Goal: Information Seeking & Learning: Learn about a topic

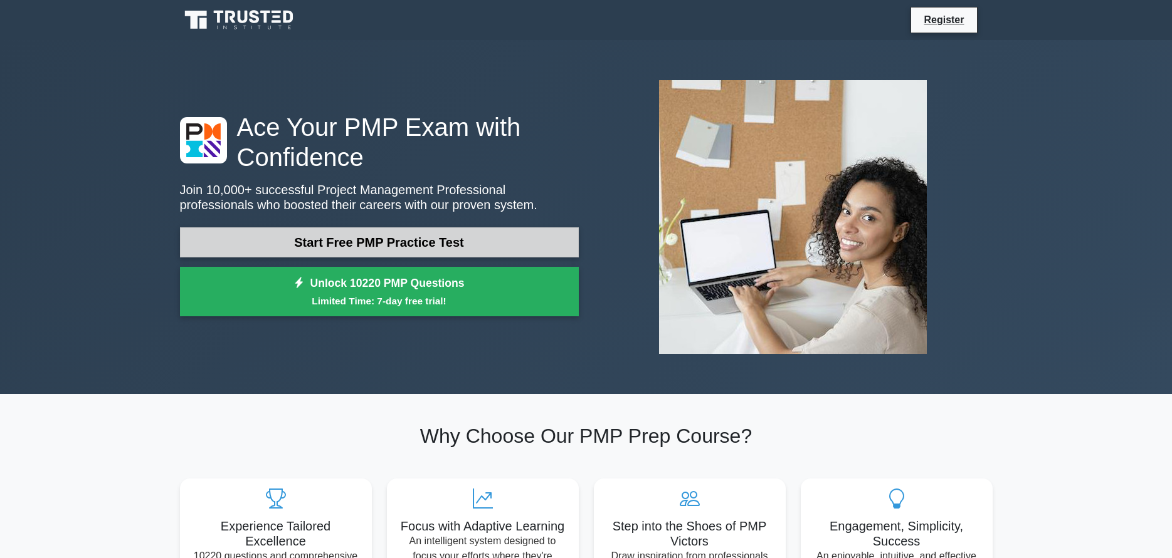
click at [486, 228] on link "Start Free PMP Practice Test" at bounding box center [379, 243] width 399 height 30
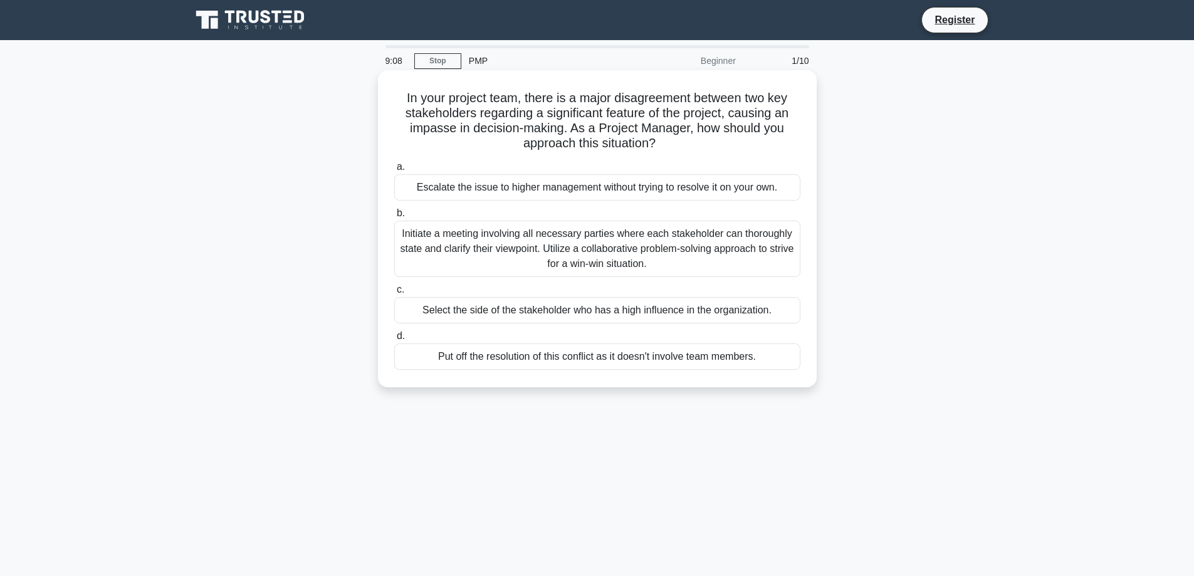
click at [566, 251] on div "Initiate a meeting involving all necessary parties where each stakeholder can t…" at bounding box center [597, 249] width 406 height 56
click at [394, 218] on input "b. Initiate a meeting involving all necessary parties where each stakeholder ca…" at bounding box center [394, 213] width 0 height 8
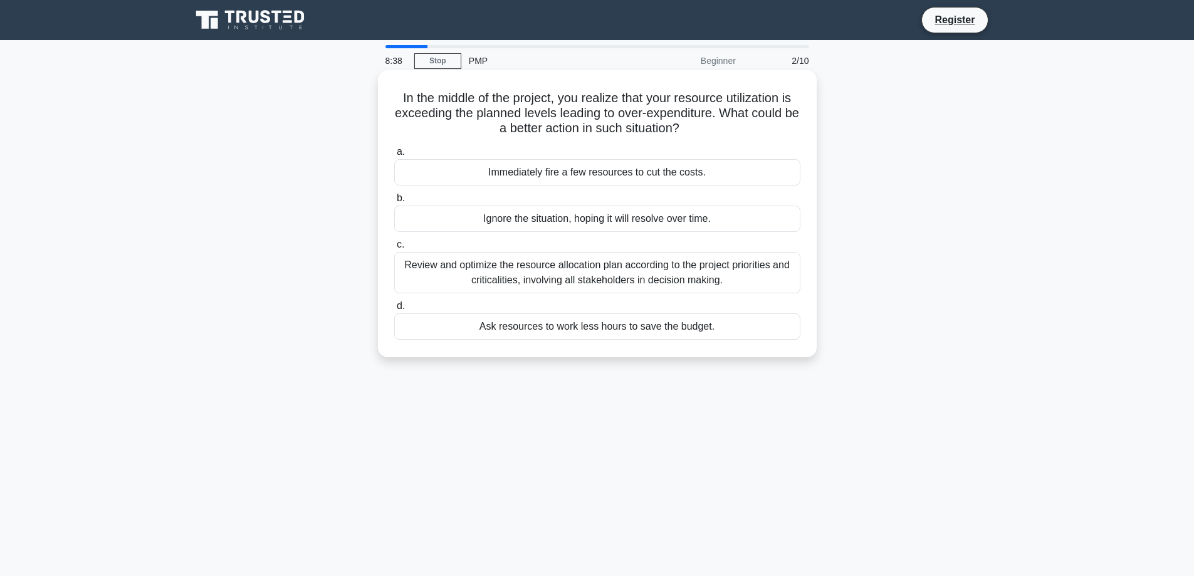
click at [561, 280] on div "Review and optimize the resource allocation plan according to the project prior…" at bounding box center [597, 272] width 406 height 41
click at [394, 249] on input "c. Review and optimize the resource allocation plan according to the project pr…" at bounding box center [394, 245] width 0 height 8
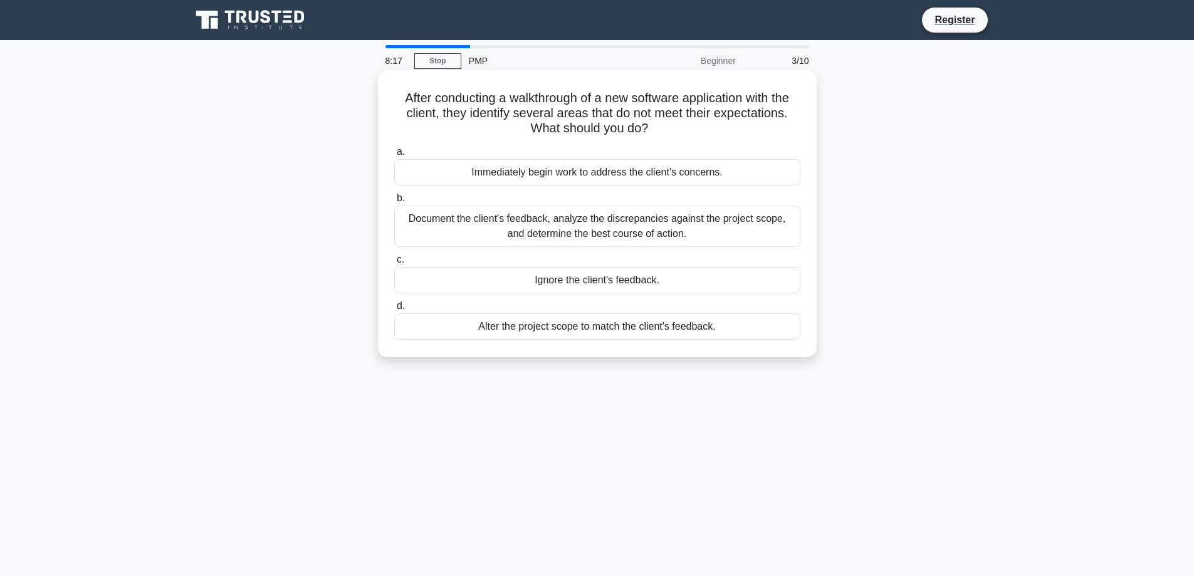
click at [621, 228] on div "Document the client's feedback, analyze the discrepancies against the project s…" at bounding box center [597, 226] width 406 height 41
click at [394, 202] on input "b. Document the client's feedback, analyze the discrepancies against the projec…" at bounding box center [394, 198] width 0 height 8
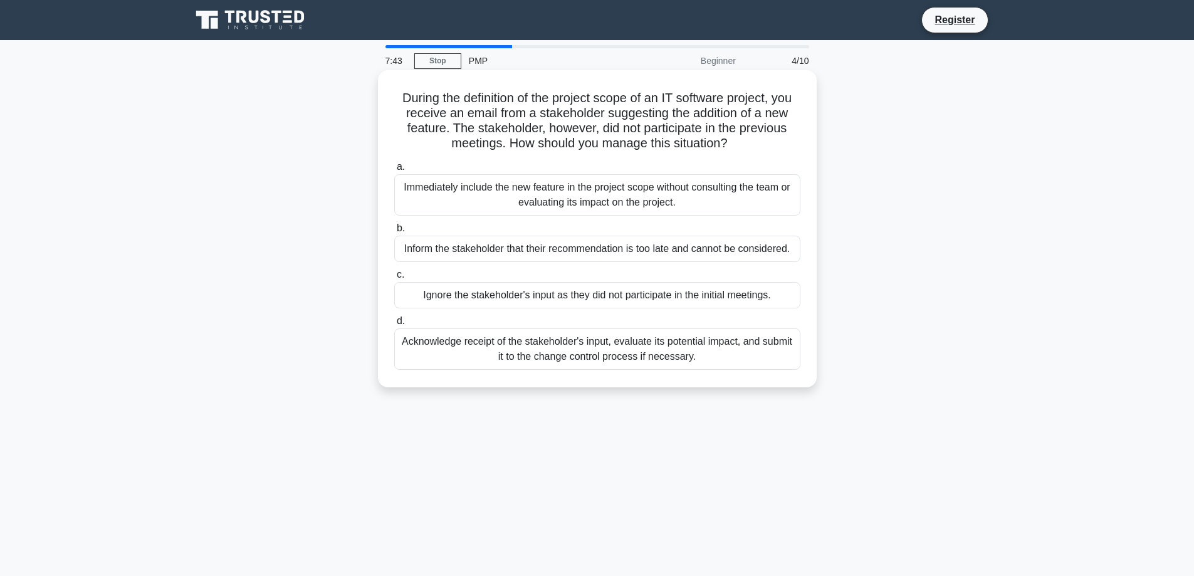
click at [615, 349] on div "Acknowledge receipt of the stakeholder's input, evaluate its potential impact, …" at bounding box center [597, 348] width 406 height 41
click at [394, 325] on input "d. Acknowledge receipt of the stakeholder's input, evaluate its potential impac…" at bounding box center [394, 321] width 0 height 8
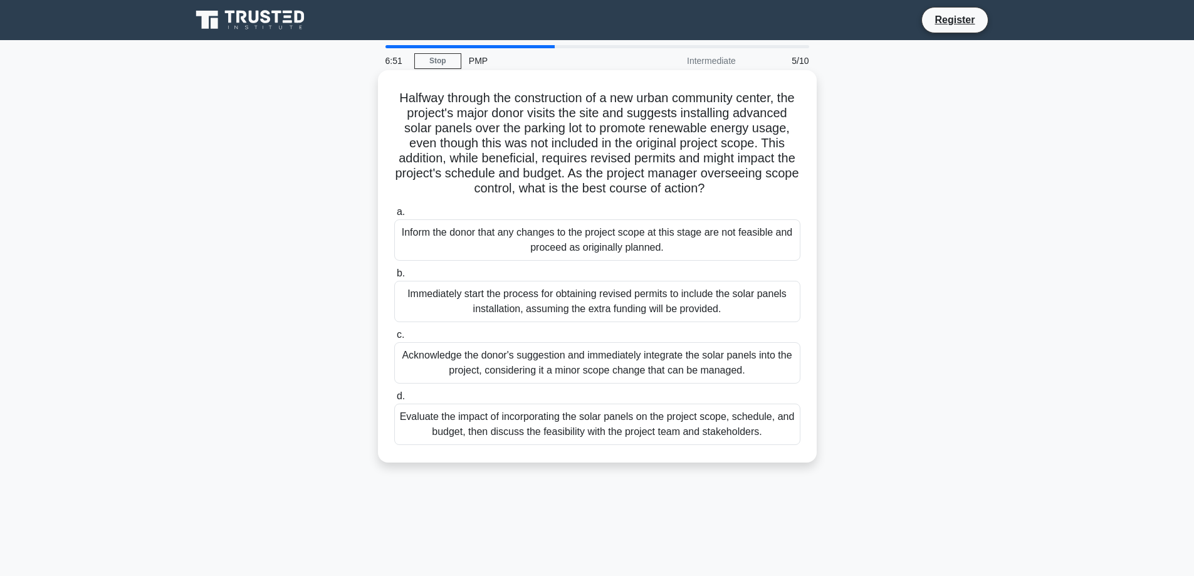
click at [597, 444] on div "Evaluate the impact of incorporating the solar panels on the project scope, sch…" at bounding box center [597, 424] width 406 height 41
click at [394, 401] on input "d. Evaluate the impact of incorporating the solar panels on the project scope, …" at bounding box center [394, 396] width 0 height 8
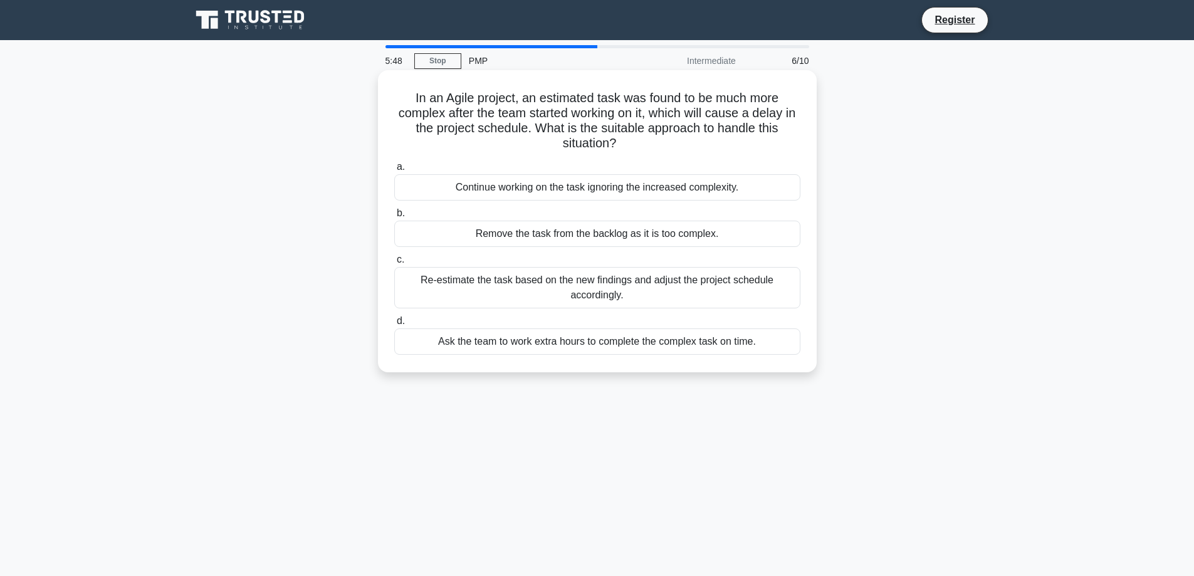
click at [644, 338] on div "Ask the team to work extra hours to complete the complex task on time." at bounding box center [597, 341] width 406 height 26
click at [394, 325] on input "d. Ask the team to work extra hours to complete the complex task on time." at bounding box center [394, 321] width 0 height 8
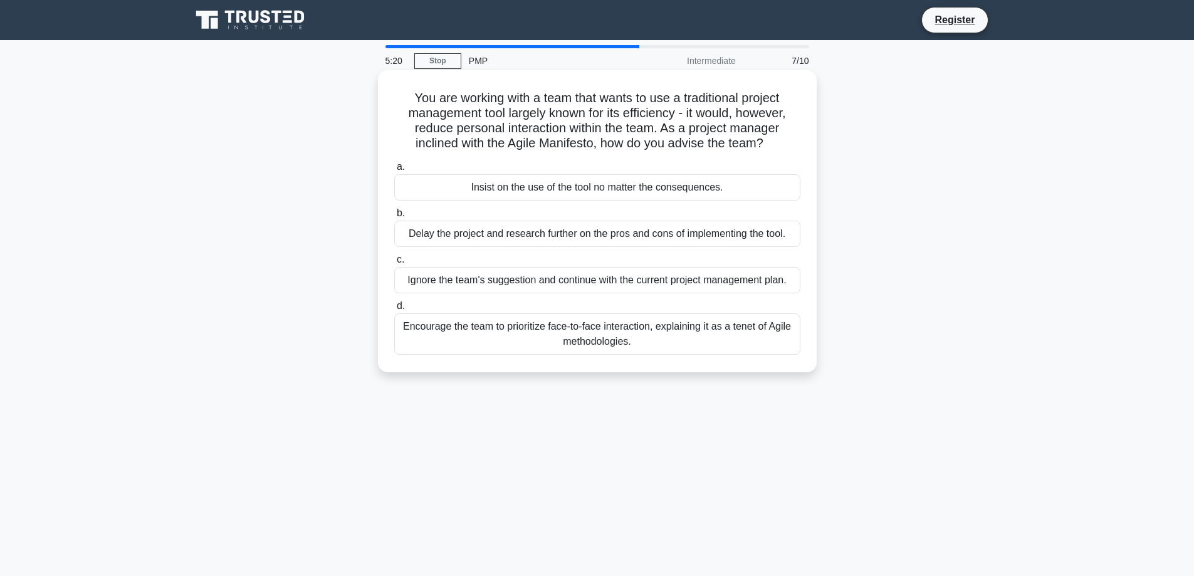
click at [647, 336] on div "Encourage the team to prioritize face-to-face interaction, explaining it as a t…" at bounding box center [597, 333] width 406 height 41
click at [394, 310] on input "d. Encourage the team to prioritize face-to-face interaction, explaining it as …" at bounding box center [394, 306] width 0 height 8
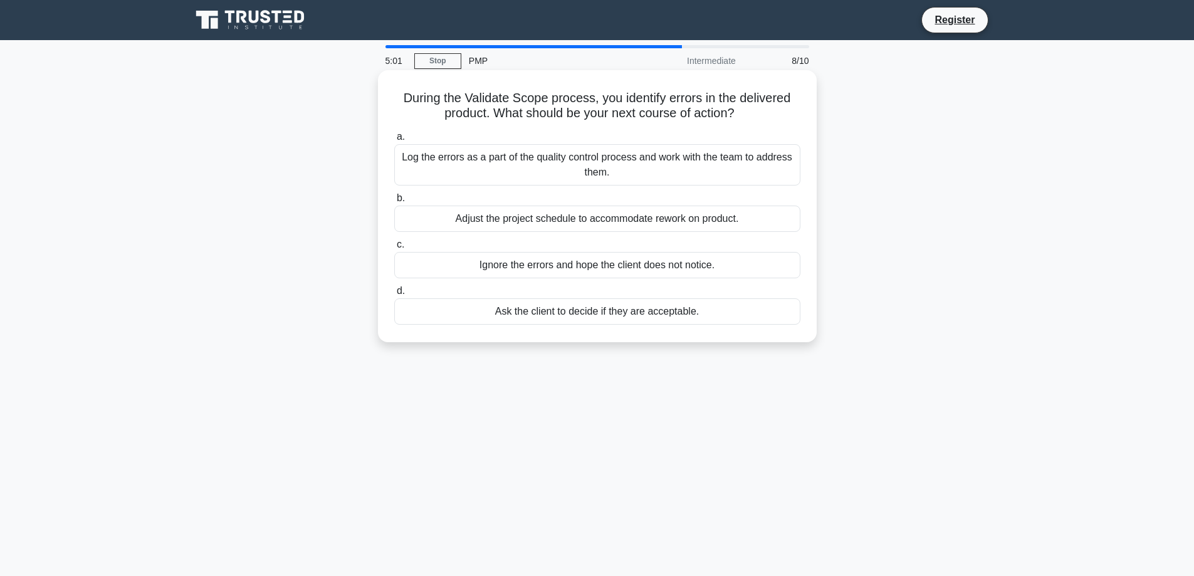
click at [641, 181] on div "Log the errors as a part of the quality control process and work with the team …" at bounding box center [597, 164] width 406 height 41
click at [394, 141] on input "a. Log the errors as a part of the quality control process and work with the te…" at bounding box center [394, 137] width 0 height 8
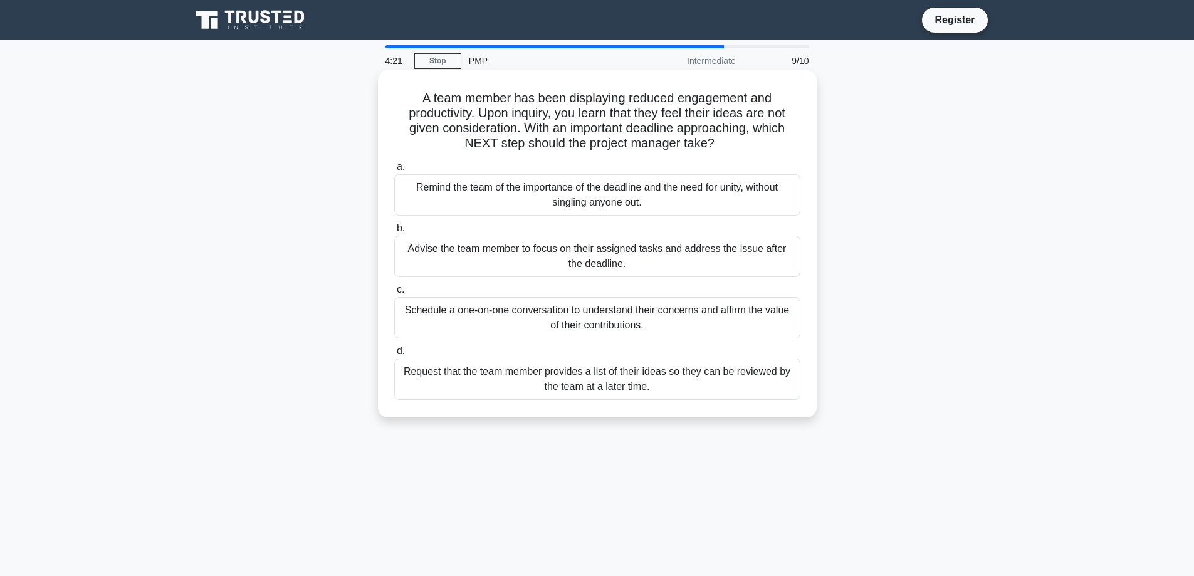
click at [610, 268] on div "Advise the team member to focus on their assigned tasks and address the issue a…" at bounding box center [597, 256] width 406 height 41
click at [394, 233] on input "b. Advise the team member to focus on their assigned tasks and address the issu…" at bounding box center [394, 228] width 0 height 8
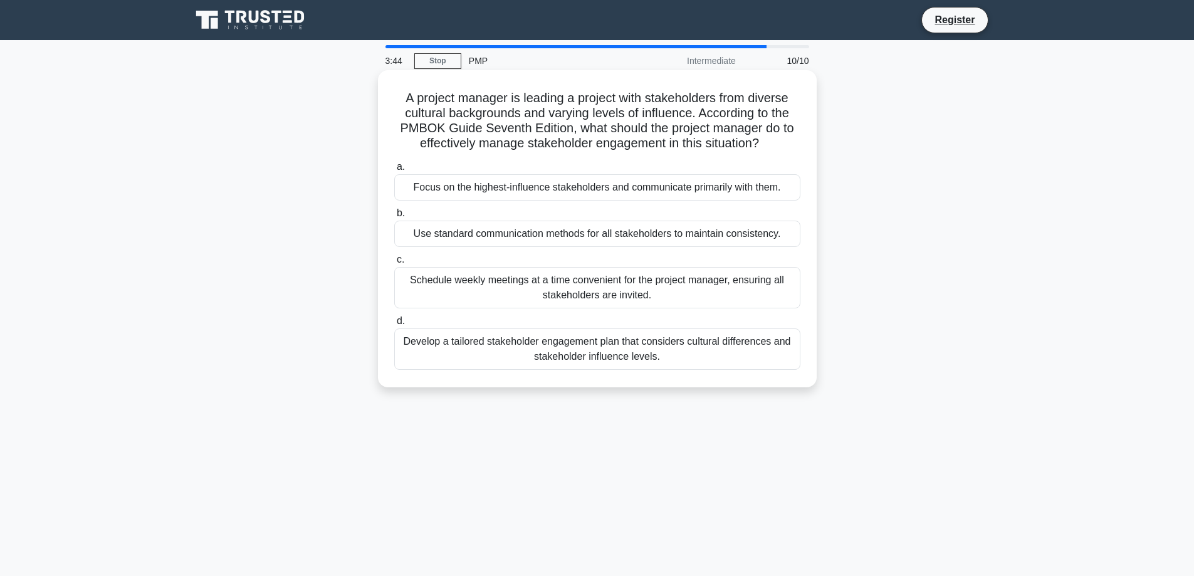
click at [659, 238] on div "Use standard communication methods for all stakeholders to maintain consistency." at bounding box center [597, 234] width 406 height 26
click at [394, 218] on input "b. Use standard communication methods for all stakeholders to maintain consiste…" at bounding box center [394, 213] width 0 height 8
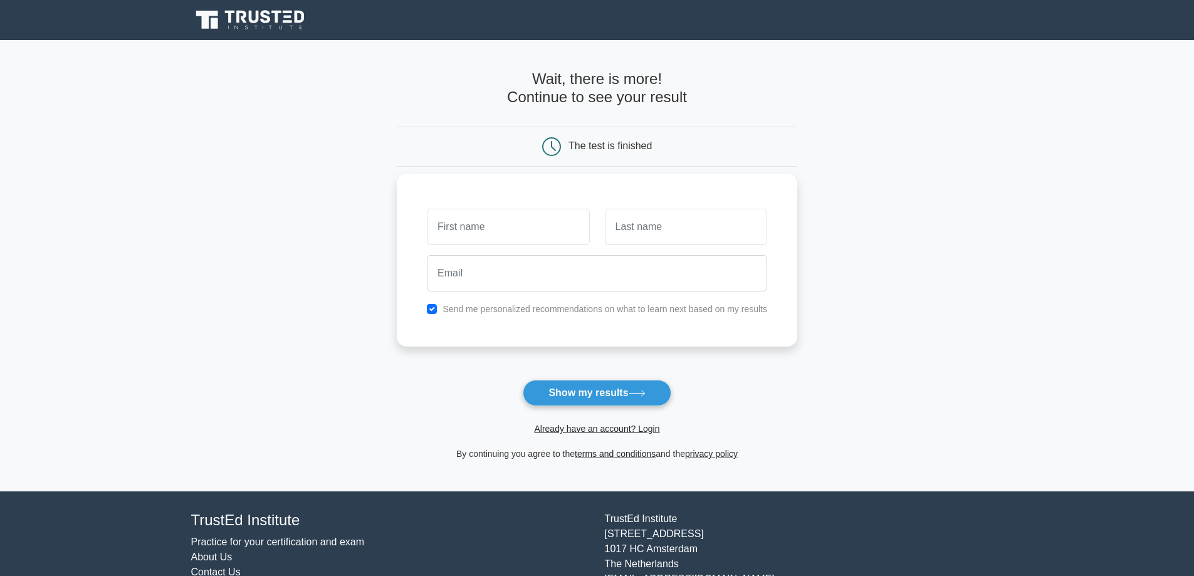
click at [537, 229] on input "text" at bounding box center [508, 227] width 162 height 36
type input "ANWAR"
click at [674, 233] on input "text" at bounding box center [686, 227] width 162 height 36
type input "TARIQUE"
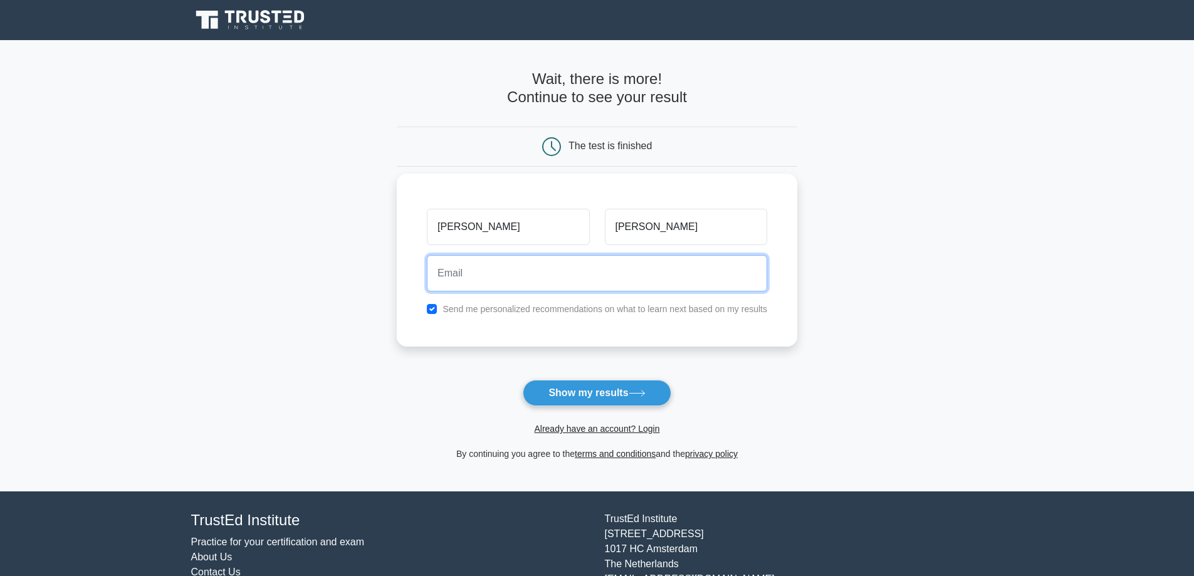
click at [550, 280] on input "email" at bounding box center [597, 273] width 340 height 36
type input "anwar00296@gmail.com"
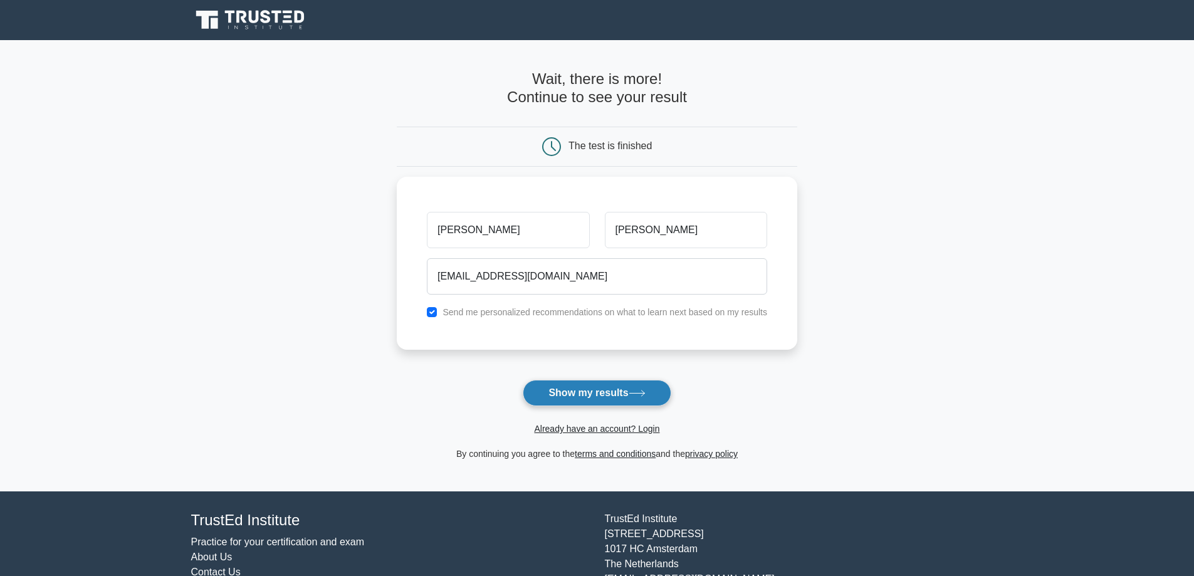
click at [598, 397] on button "Show my results" at bounding box center [597, 393] width 148 height 26
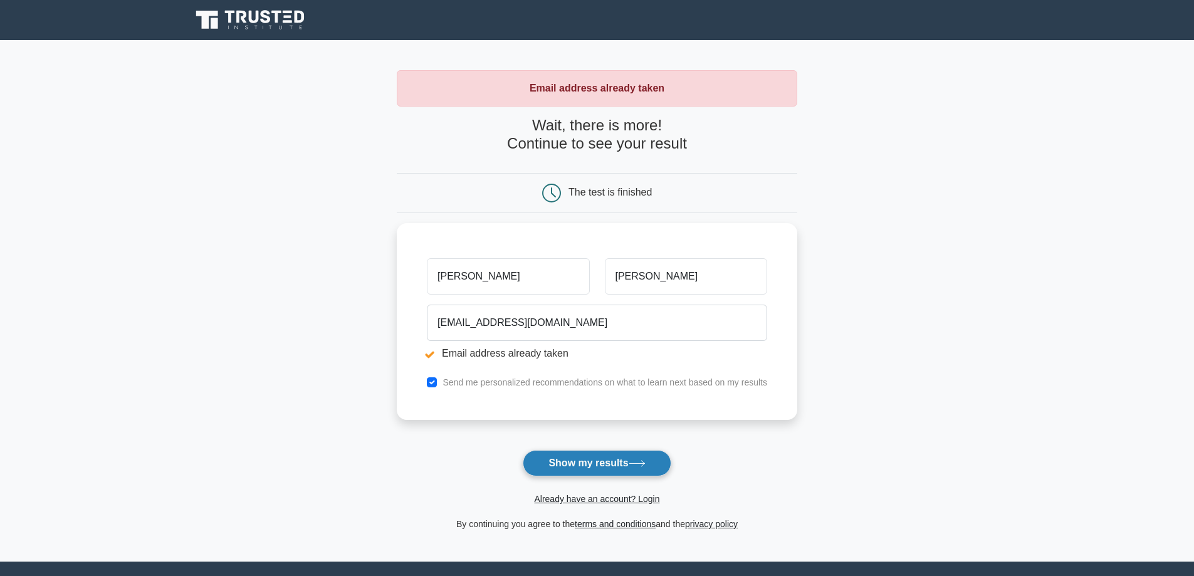
click at [592, 462] on button "Show my results" at bounding box center [597, 463] width 148 height 26
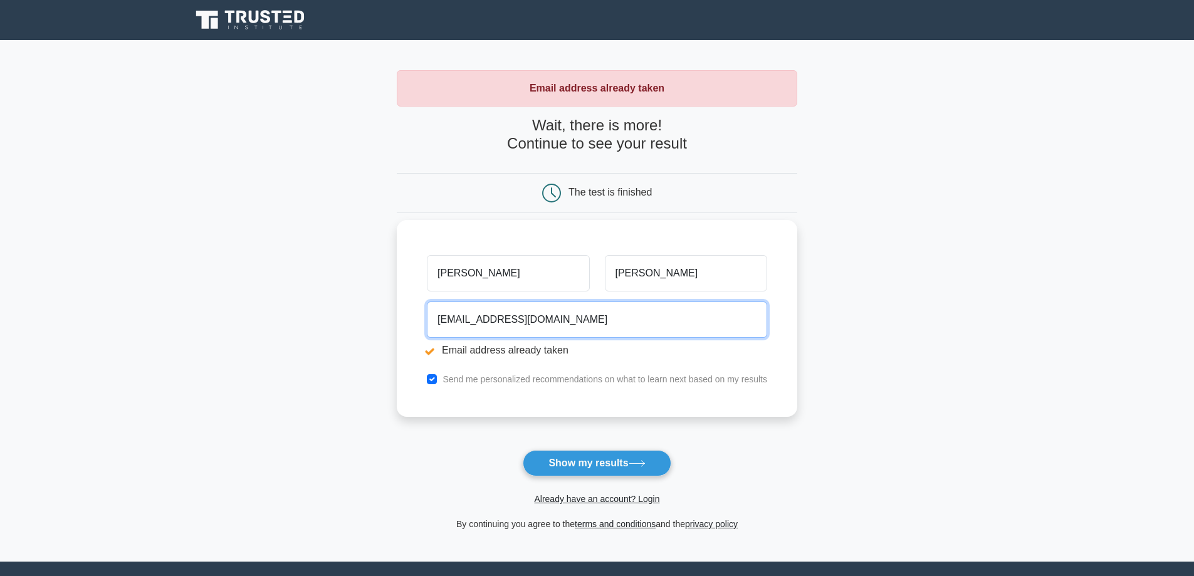
click at [565, 320] on input "anwar00296@gmail.com" at bounding box center [597, 319] width 340 height 36
type input "anutarique@gmail.com"
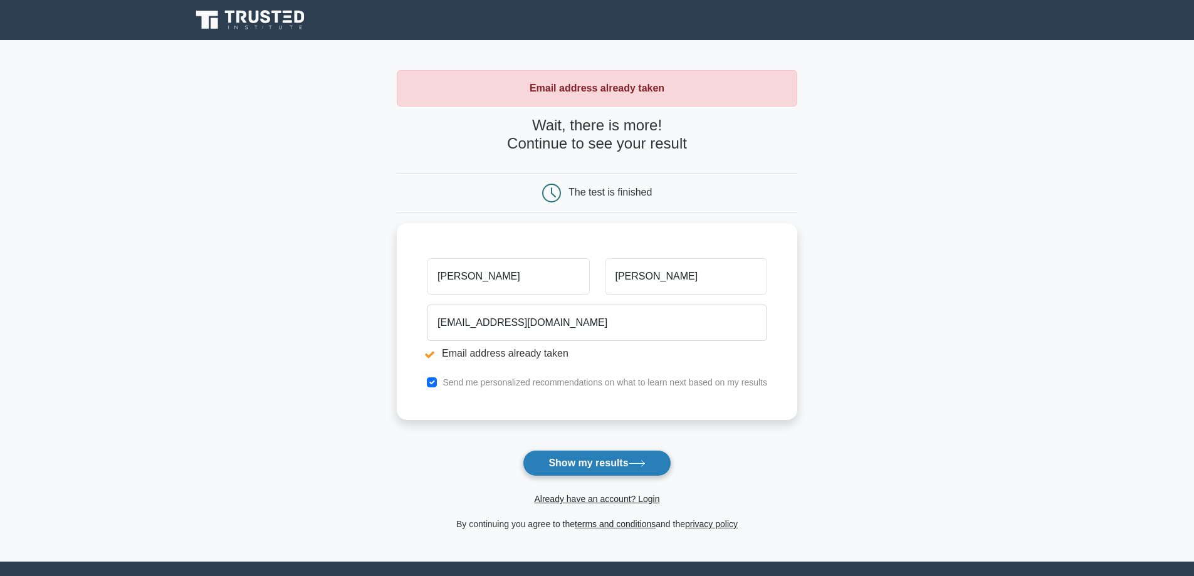
click at [600, 461] on button "Show my results" at bounding box center [597, 463] width 148 height 26
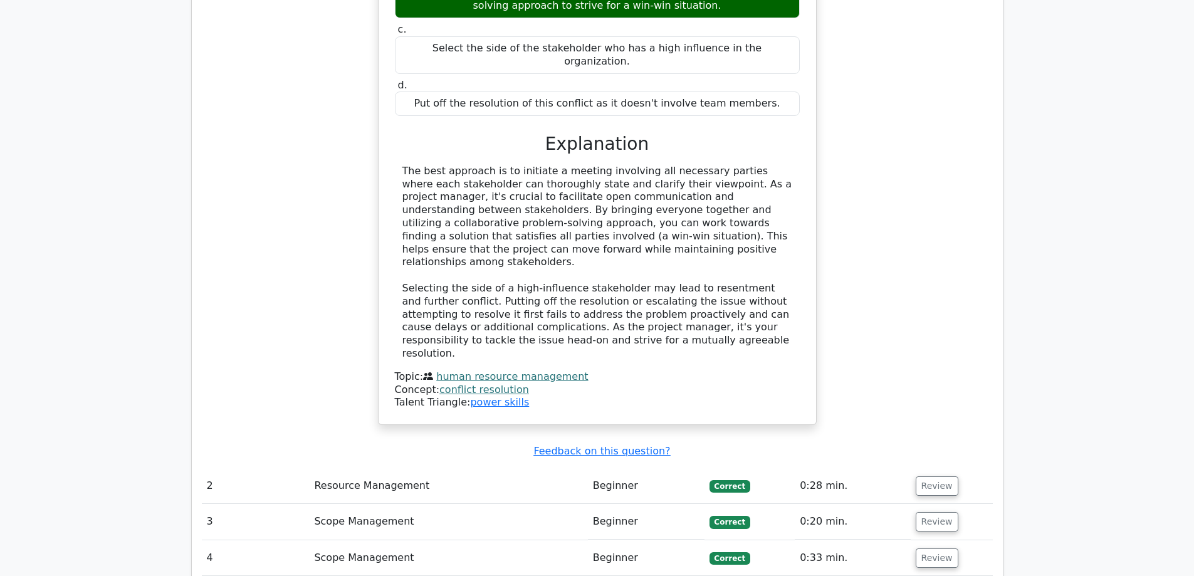
scroll to position [1379, 0]
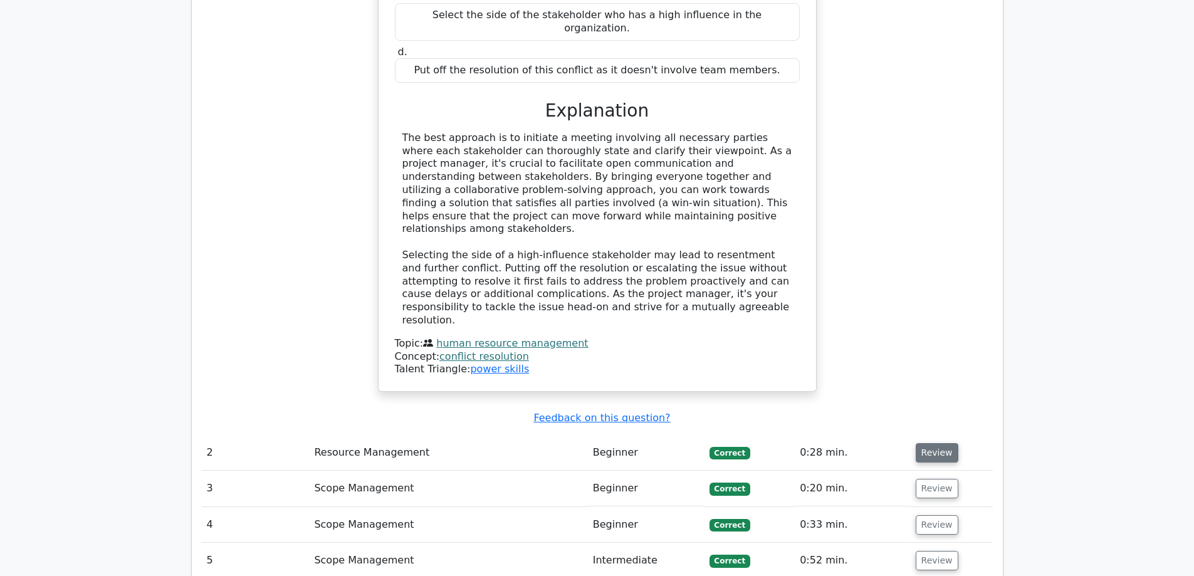
click at [935, 443] on button "Review" at bounding box center [937, 452] width 43 height 19
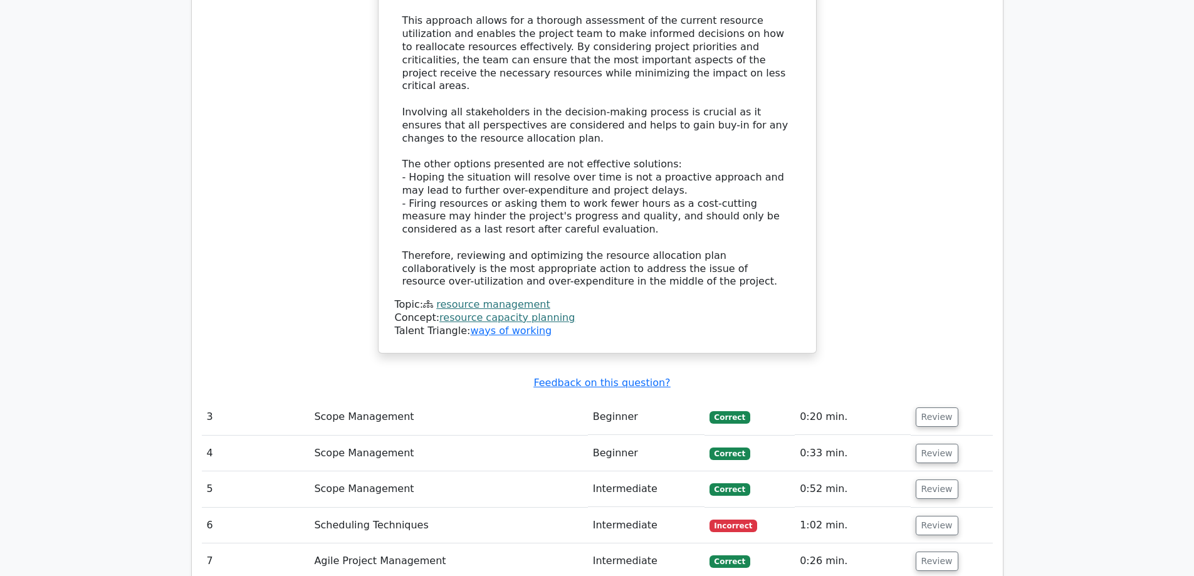
scroll to position [2194, 0]
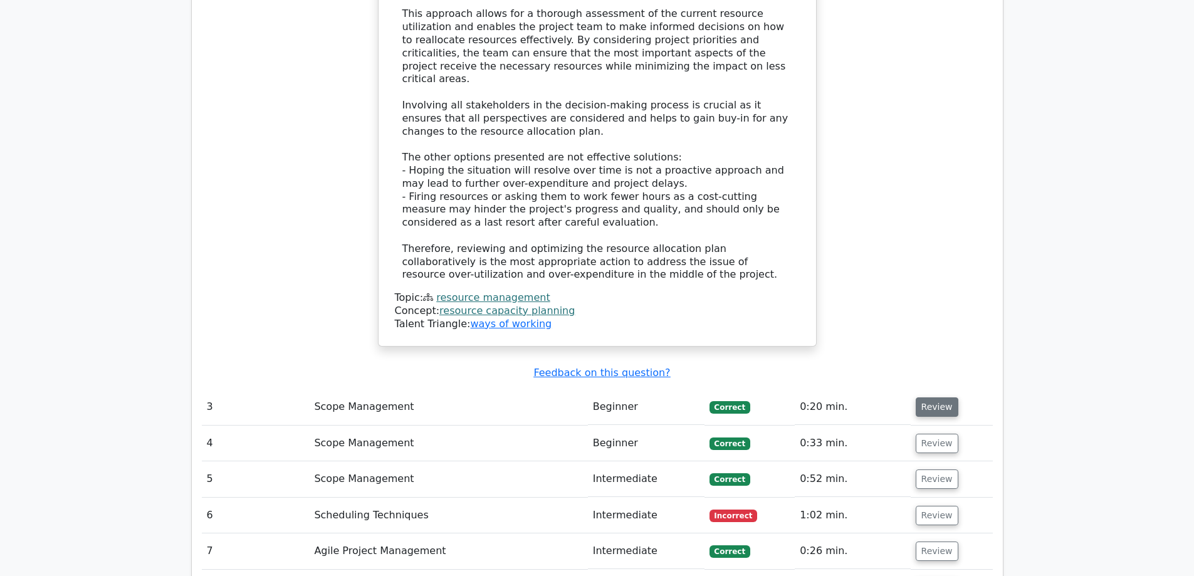
click at [936, 397] on button "Review" at bounding box center [937, 406] width 43 height 19
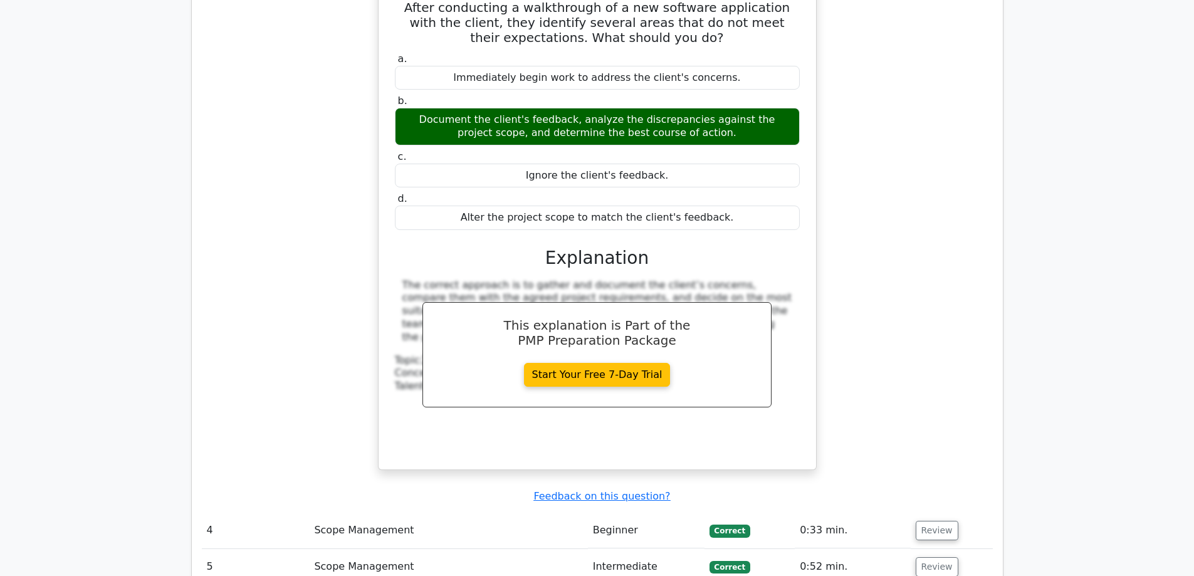
scroll to position [2758, 0]
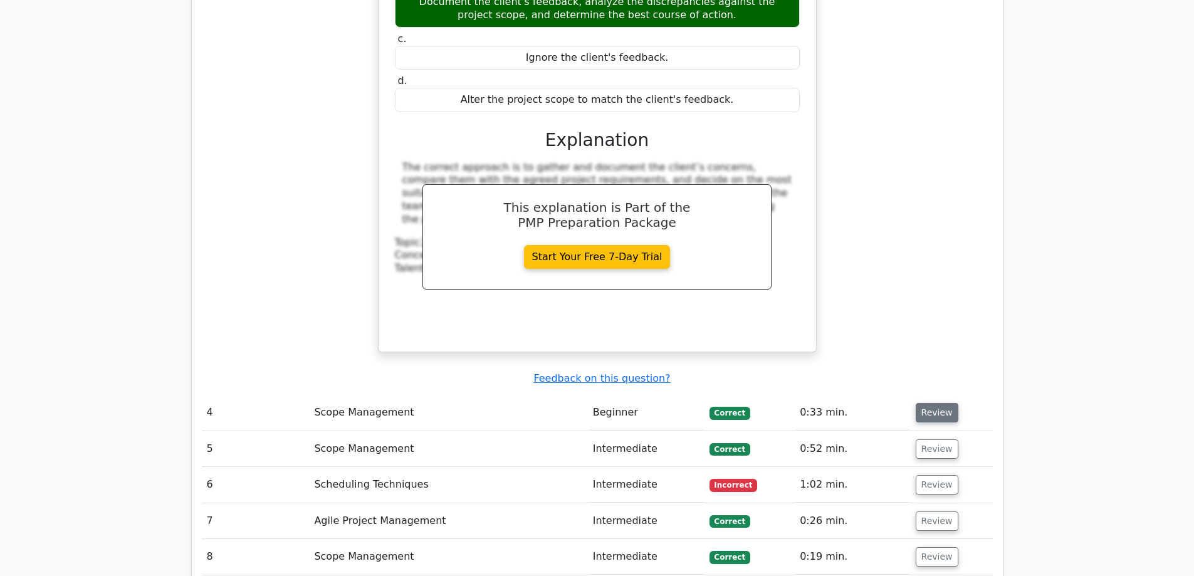
click at [945, 403] on button "Review" at bounding box center [937, 412] width 43 height 19
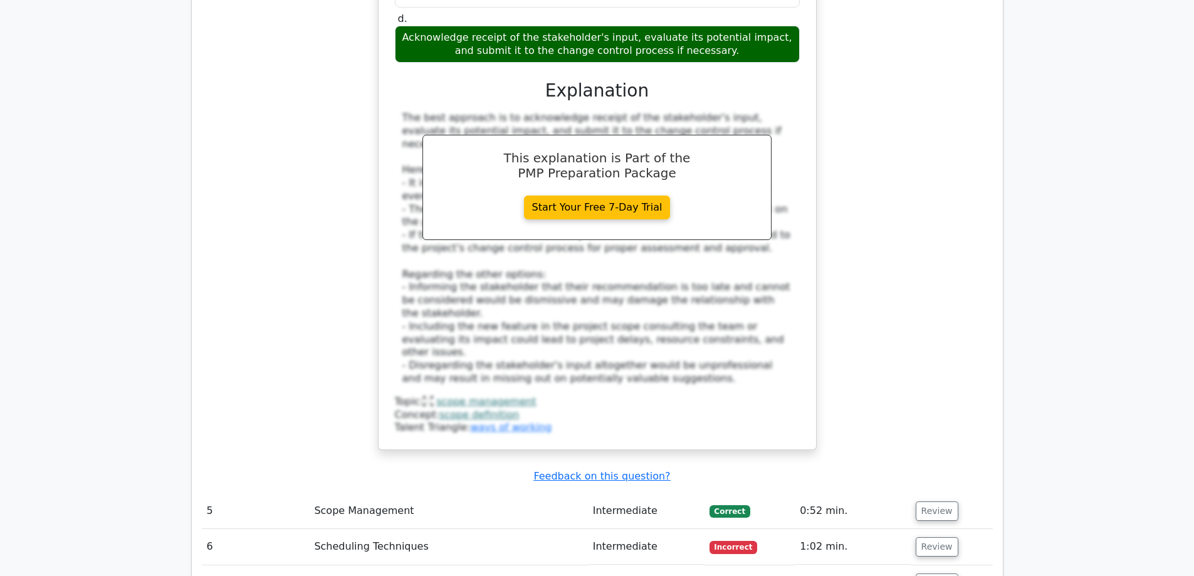
scroll to position [3447, 0]
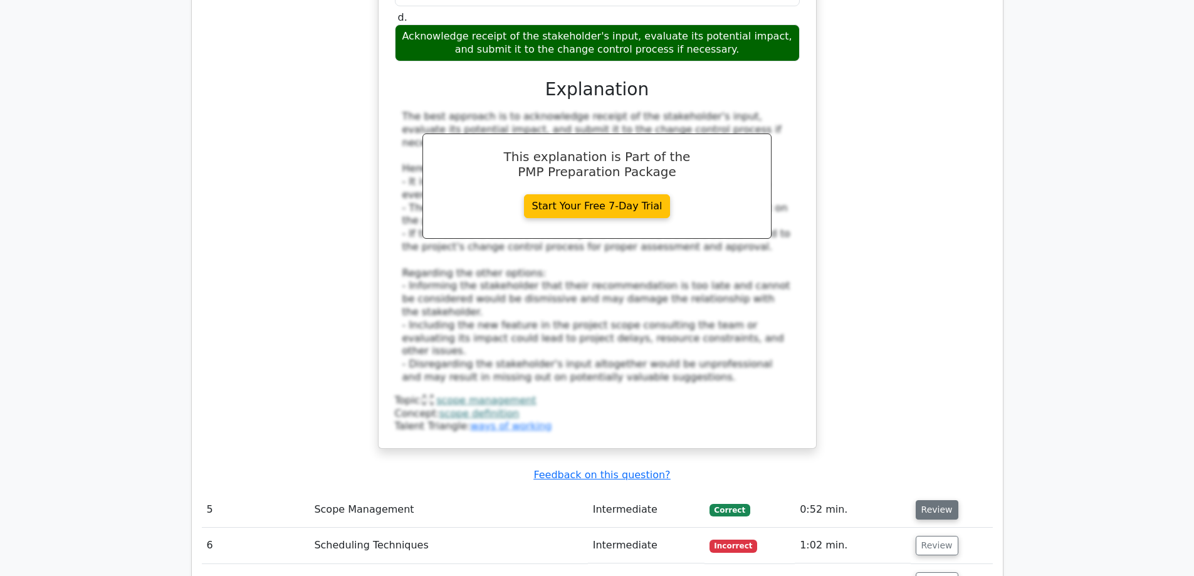
click at [926, 500] on button "Review" at bounding box center [937, 509] width 43 height 19
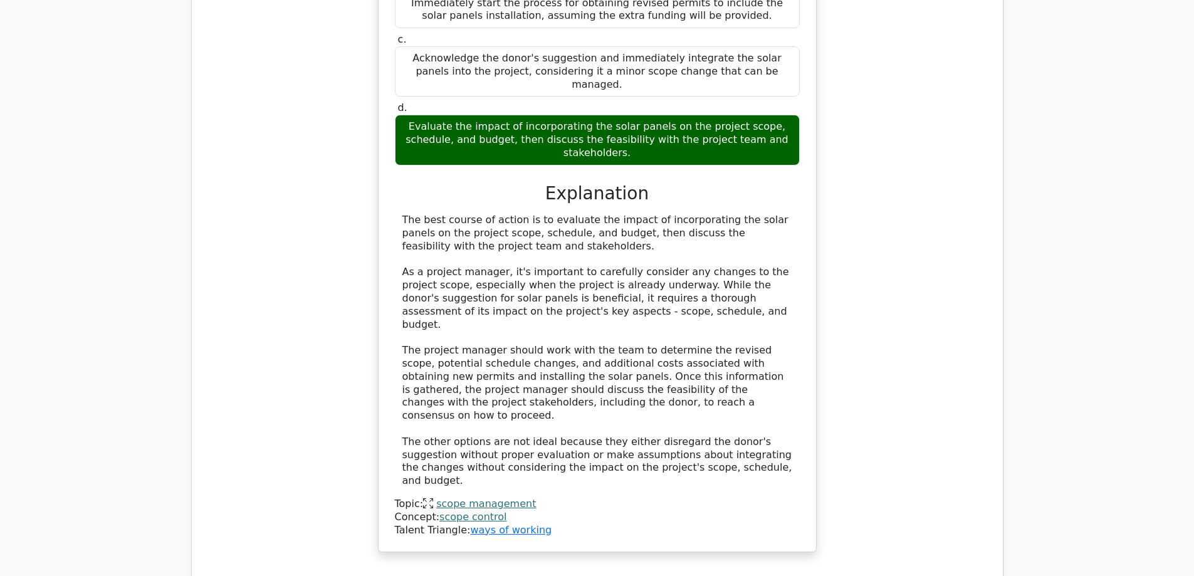
scroll to position [4262, 0]
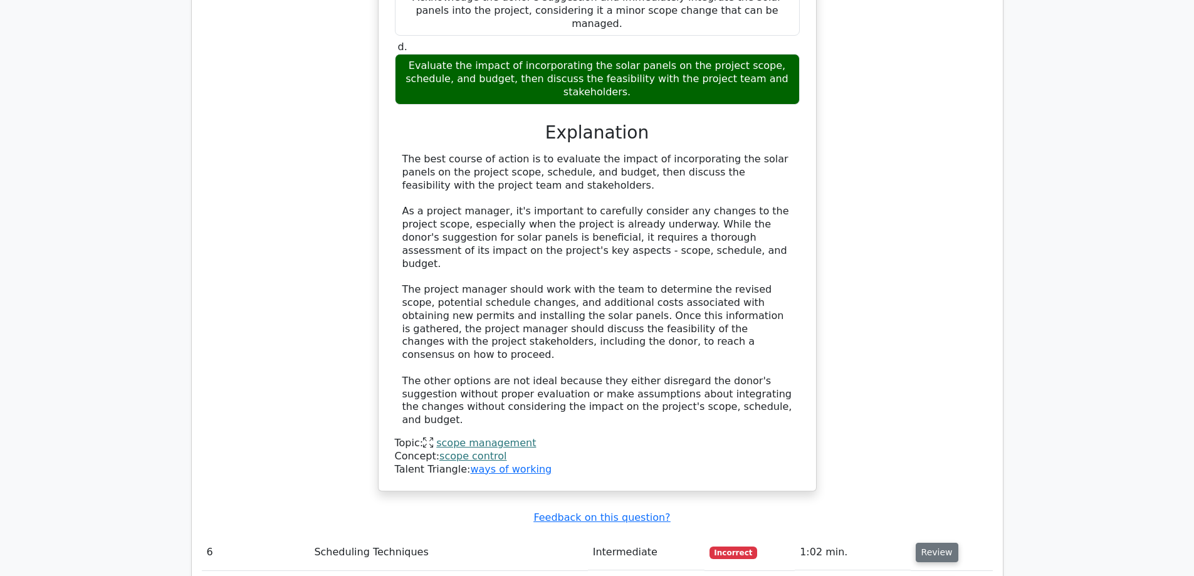
click at [936, 543] on button "Review" at bounding box center [937, 552] width 43 height 19
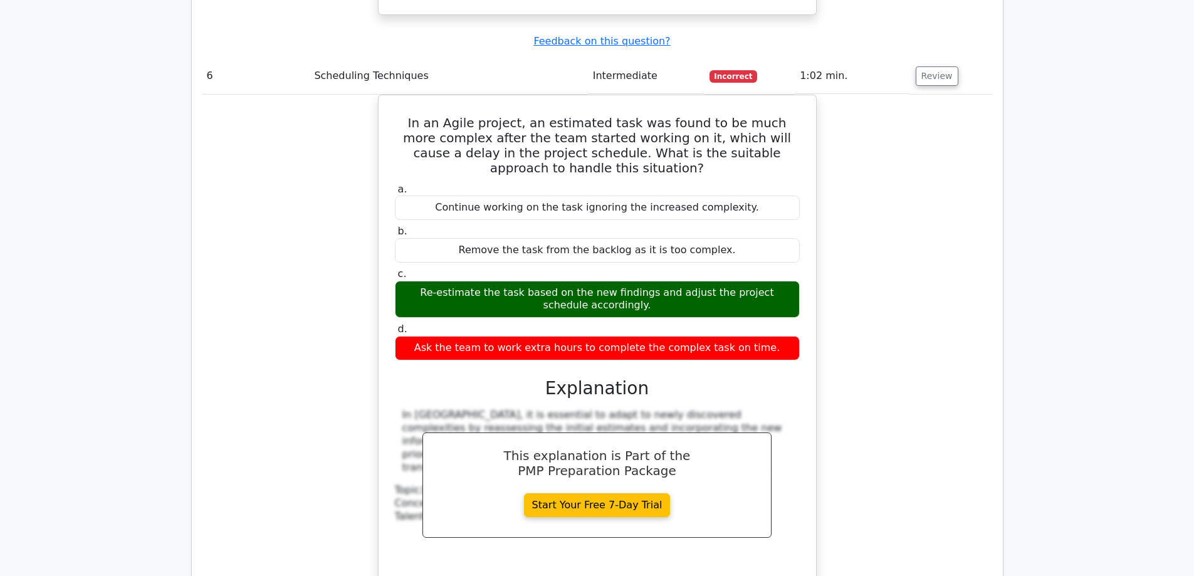
scroll to position [4764, 0]
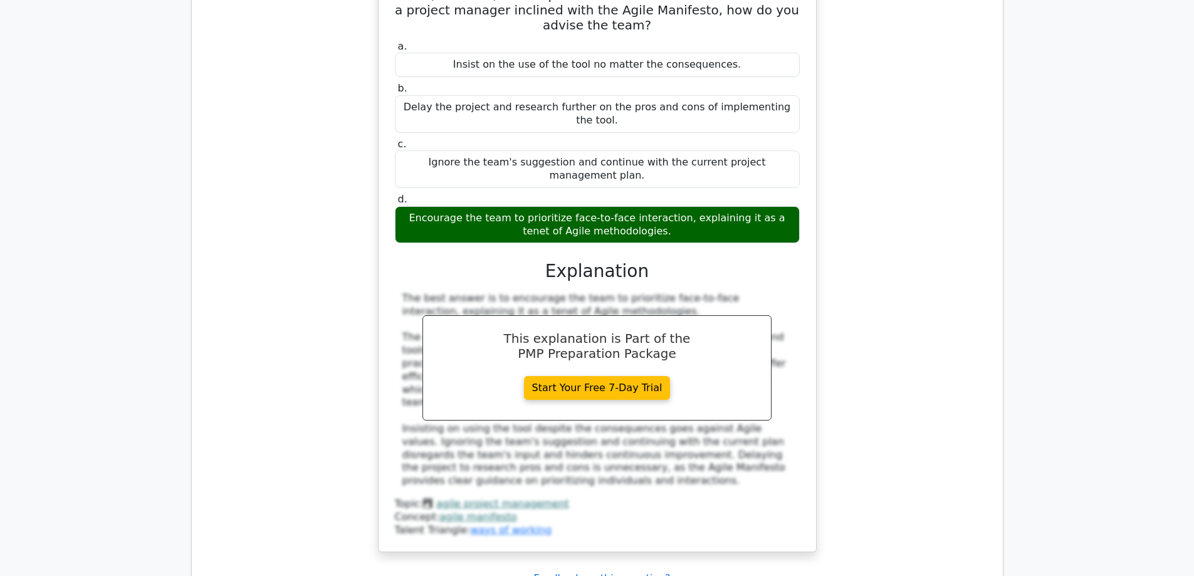
scroll to position [5516, 0]
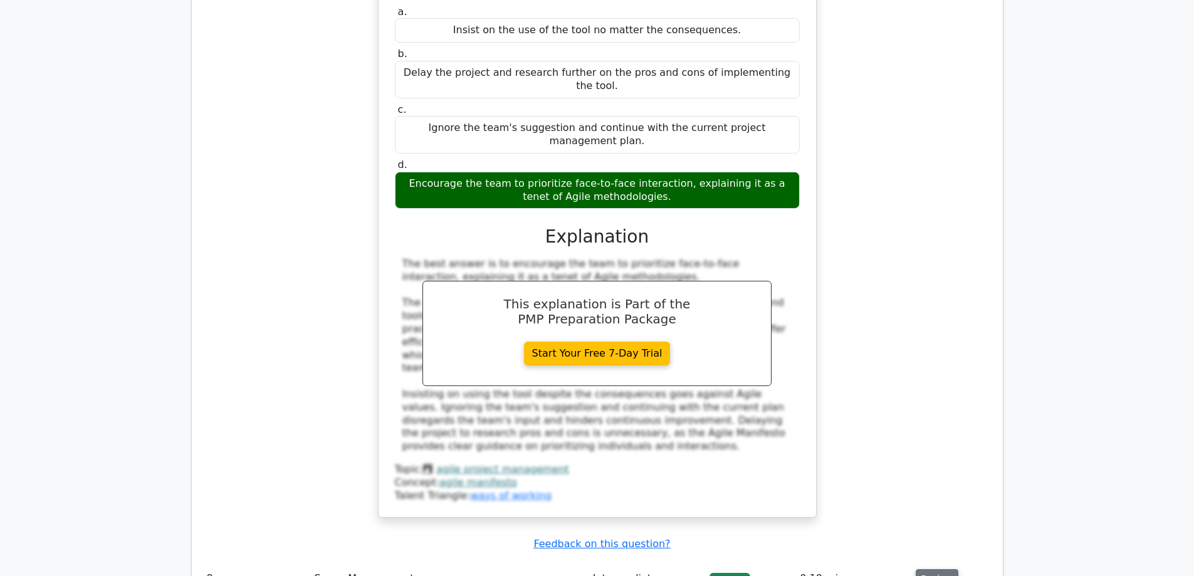
click at [940, 569] on button "Review" at bounding box center [937, 578] width 43 height 19
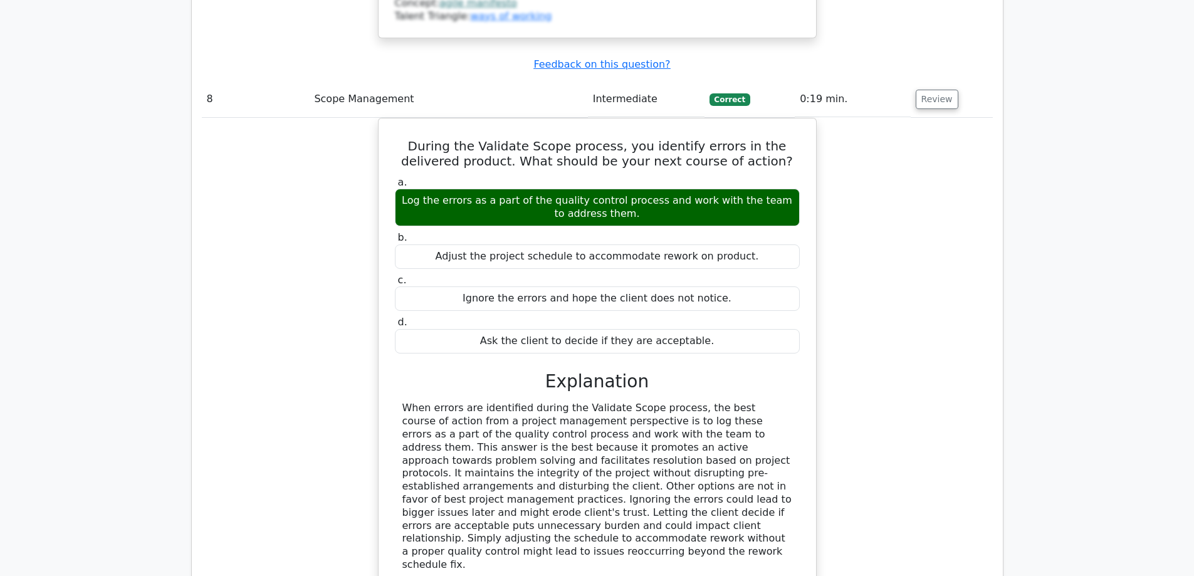
scroll to position [6017, 0]
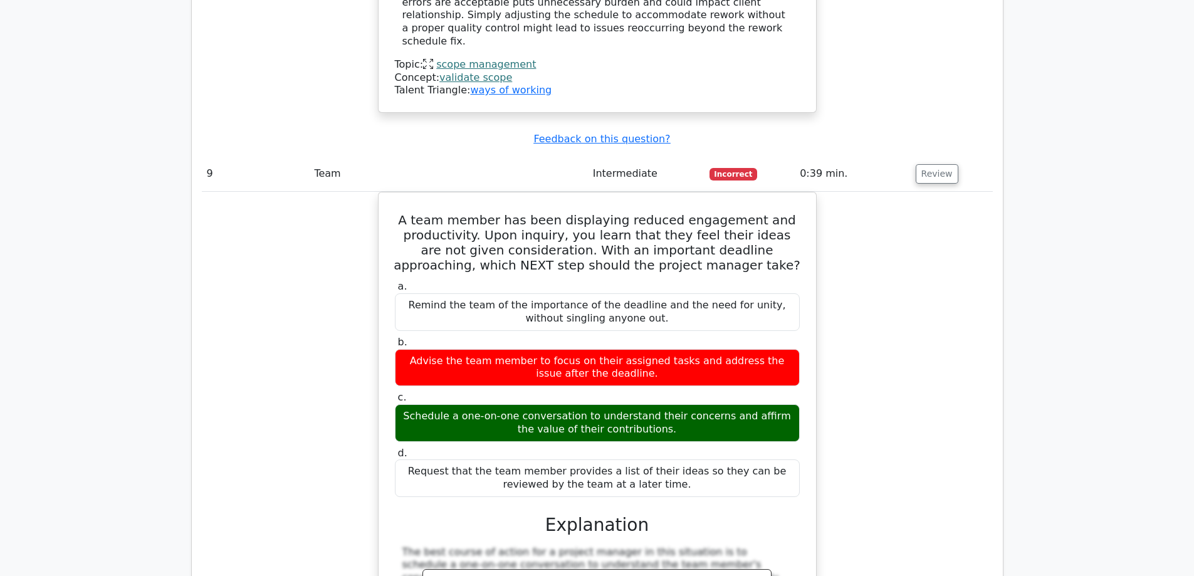
scroll to position [6707, 0]
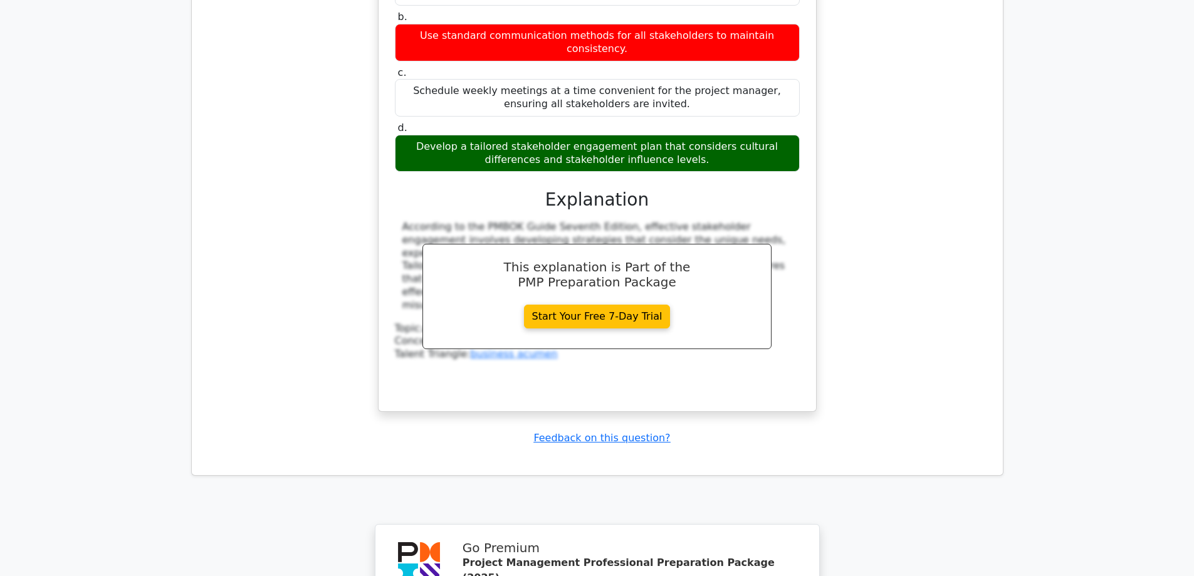
scroll to position [7647, 0]
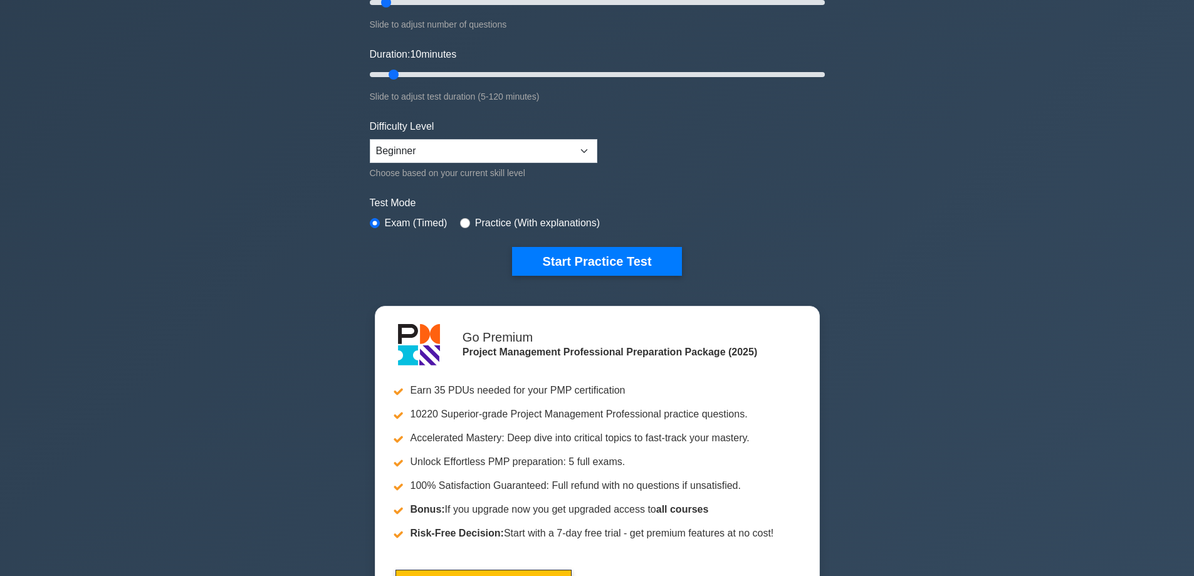
scroll to position [188, 0]
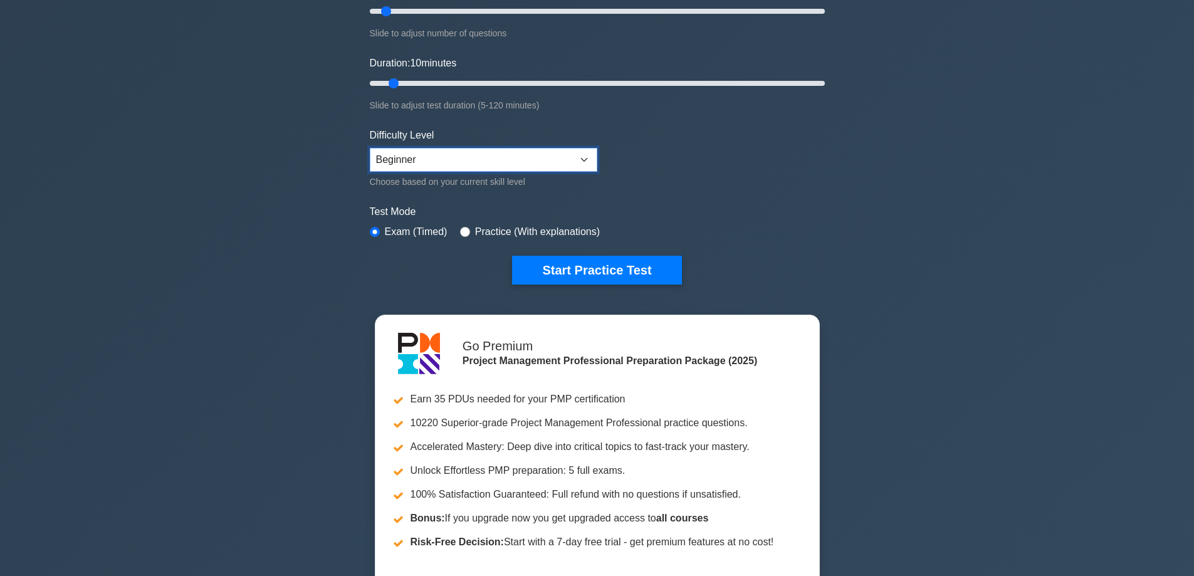
click at [562, 164] on select "Beginner Intermediate Expert" at bounding box center [484, 160] width 228 height 24
select select "intermediate"
click at [370, 148] on select "Beginner Intermediate Expert" at bounding box center [484, 160] width 228 height 24
click at [569, 274] on button "Start Practice Test" at bounding box center [596, 270] width 169 height 29
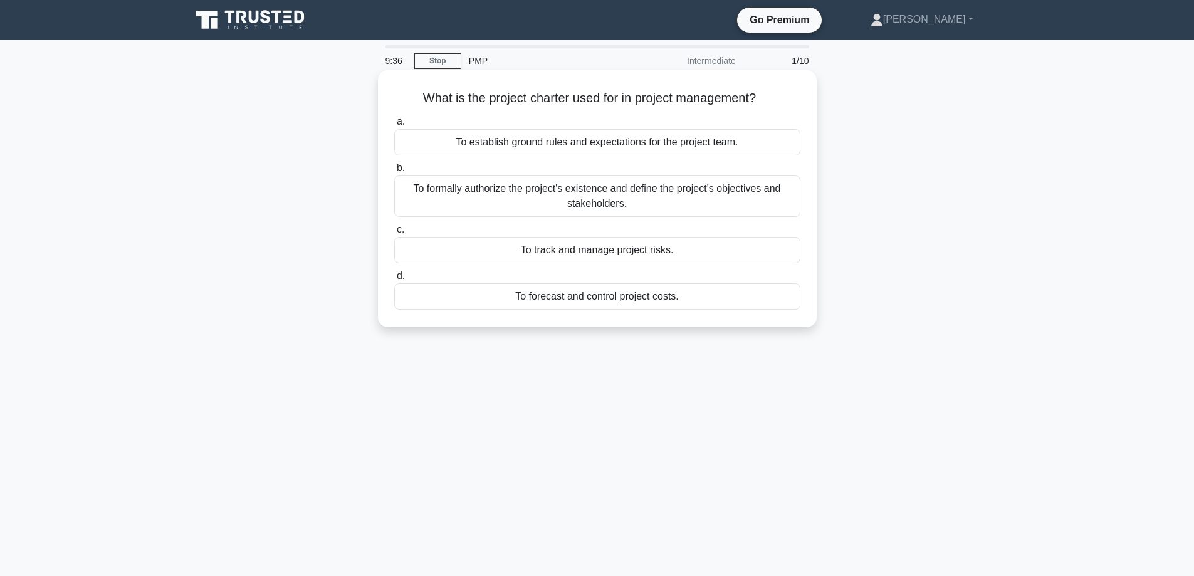
click at [616, 196] on div "To formally authorize the project's existence and define the project's objectiv…" at bounding box center [597, 196] width 406 height 41
click at [394, 172] on input "b. To formally authorize the project's existence and define the project's objec…" at bounding box center [394, 168] width 0 height 8
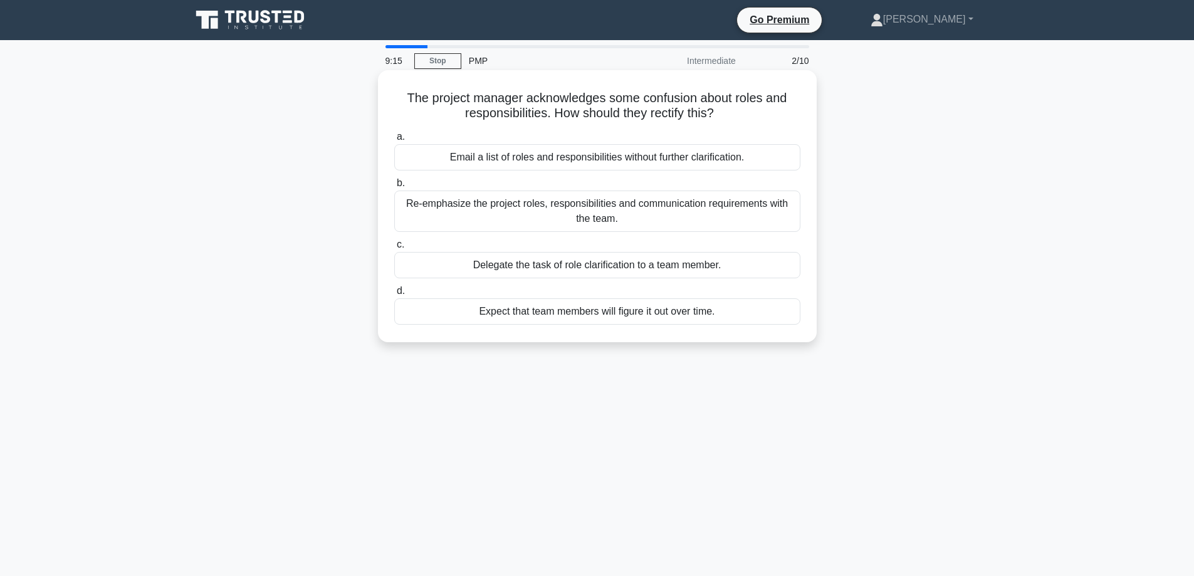
click at [634, 210] on div "Re-emphasize the project roles, responsibilities and communication requirements…" at bounding box center [597, 211] width 406 height 41
click at [394, 187] on input "b. Re-emphasize the project roles, responsibilities and communication requireme…" at bounding box center [394, 183] width 0 height 8
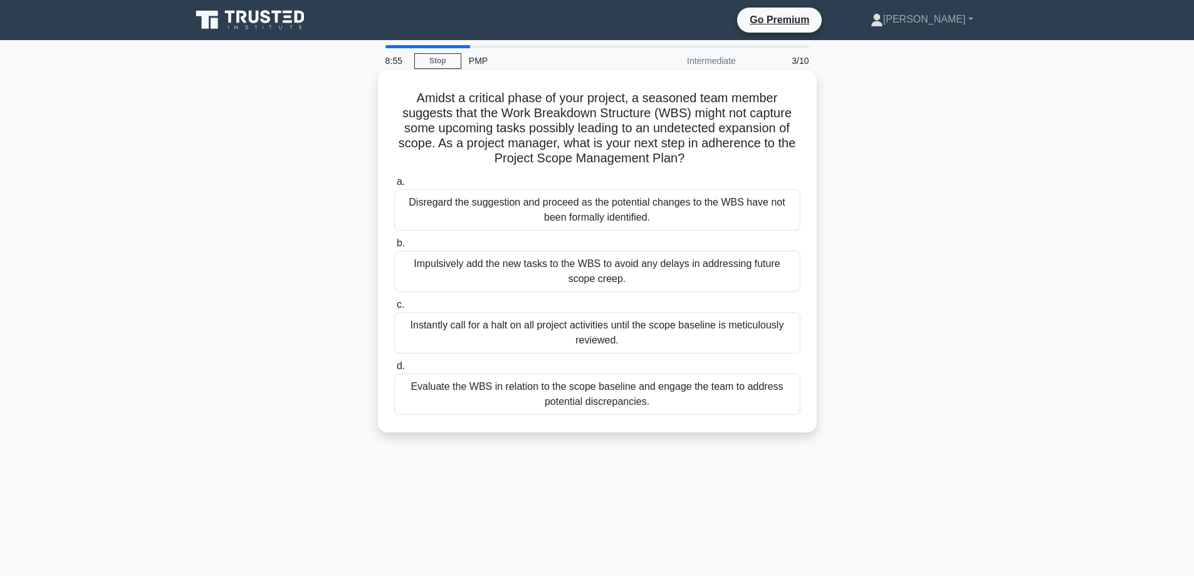
click at [666, 275] on div "Impulsively add the new tasks to the WBS to avoid any delays in addressing futu…" at bounding box center [597, 271] width 406 height 41
click at [394, 248] on input "b. Impulsively add the new tasks to the WBS to avoid any delays in addressing f…" at bounding box center [394, 243] width 0 height 8
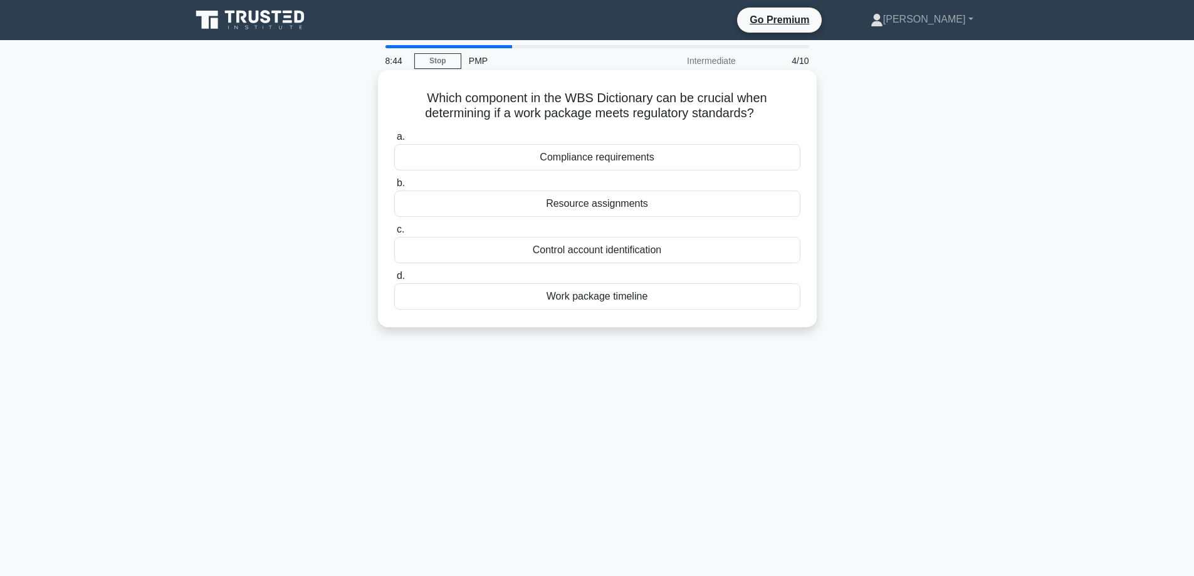
click at [663, 251] on div "Control account identification" at bounding box center [597, 250] width 406 height 26
click at [394, 234] on input "c. Control account identification" at bounding box center [394, 230] width 0 height 8
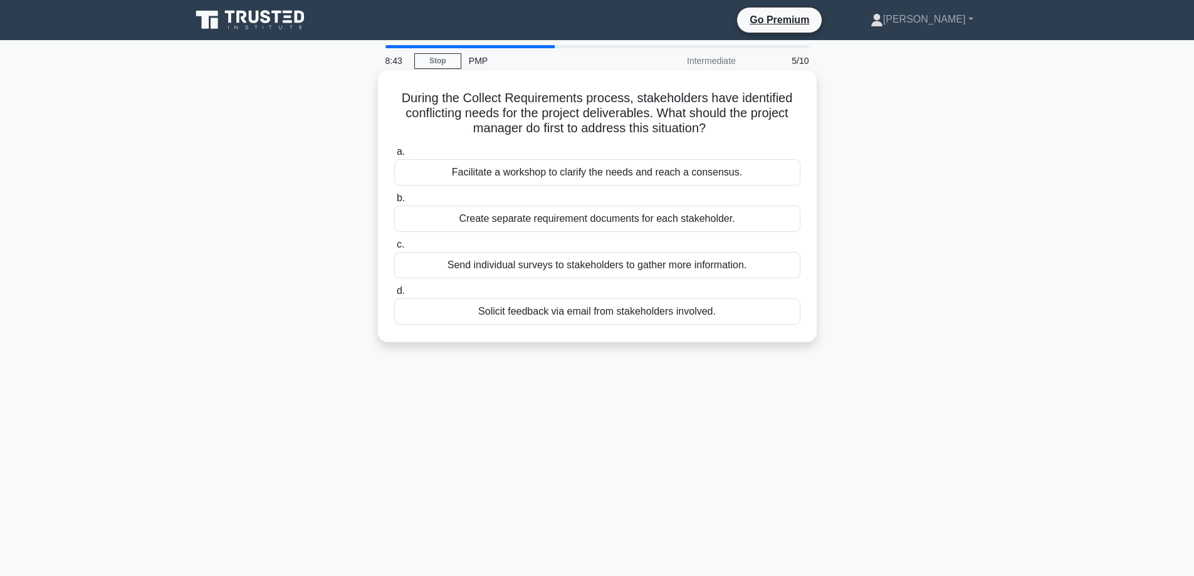
click at [677, 220] on div "Create separate requirement documents for each stakeholder." at bounding box center [597, 219] width 406 height 26
click at [394, 202] on input "b. Create separate requirement documents for each stakeholder." at bounding box center [394, 198] width 0 height 8
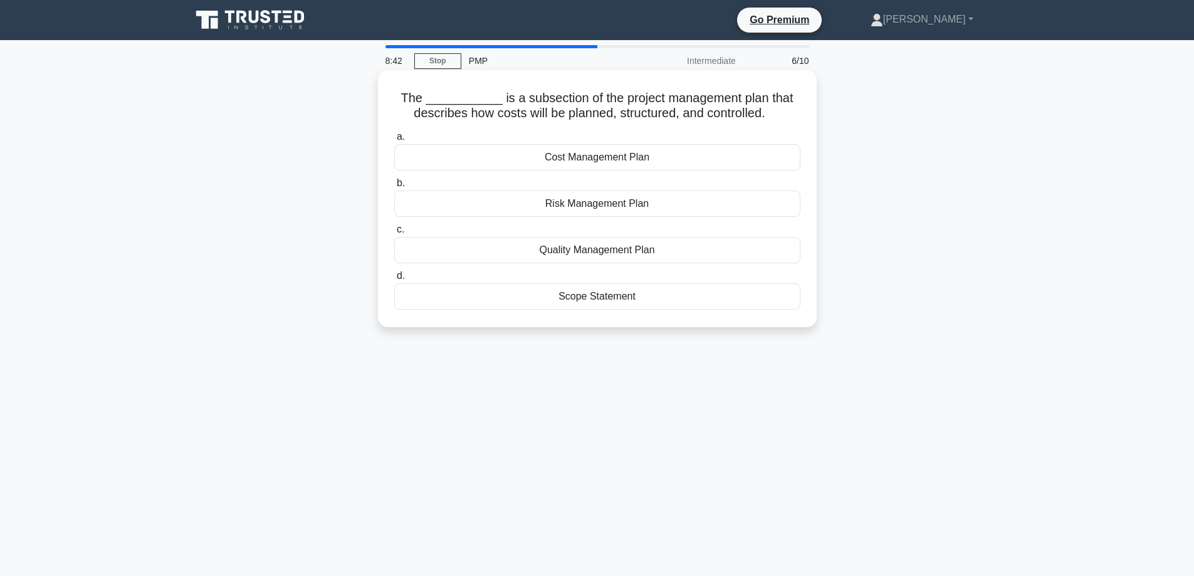
click at [666, 249] on div "Quality Management Plan" at bounding box center [597, 250] width 406 height 26
click at [394, 234] on input "c. Quality Management Plan" at bounding box center [394, 230] width 0 height 8
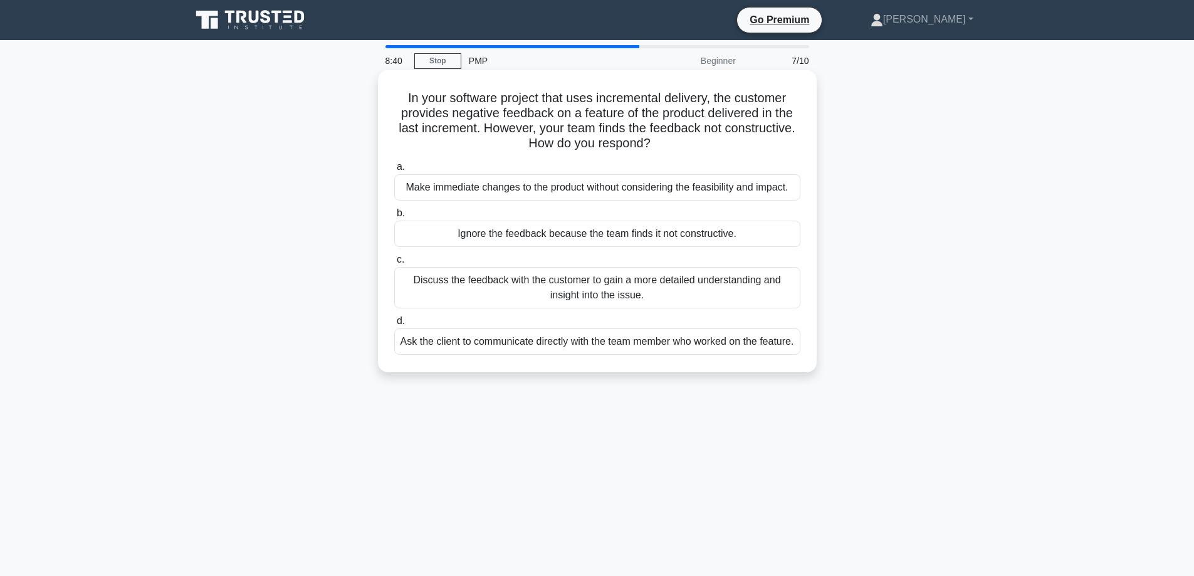
click at [653, 233] on div "Ignore the feedback because the team finds it not constructive." at bounding box center [597, 234] width 406 height 26
click at [394, 218] on input "b. Ignore the feedback because the team finds it not constructive." at bounding box center [394, 213] width 0 height 8
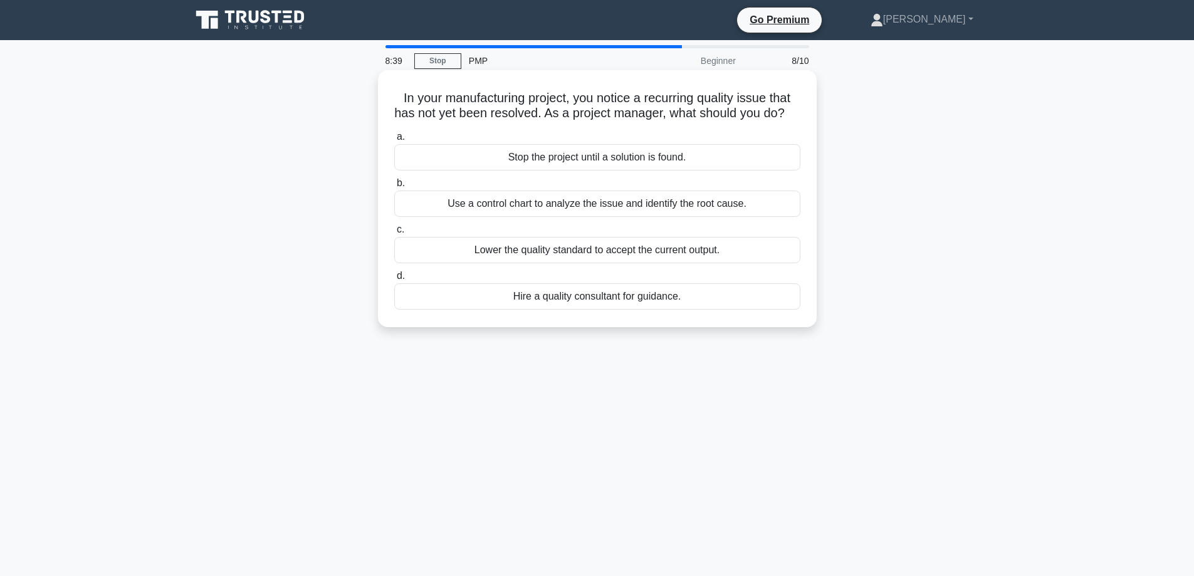
click at [654, 263] on div "Lower the quality standard to accept the current output." at bounding box center [597, 250] width 406 height 26
click at [394, 234] on input "c. Lower the quality standard to accept the current output." at bounding box center [394, 230] width 0 height 8
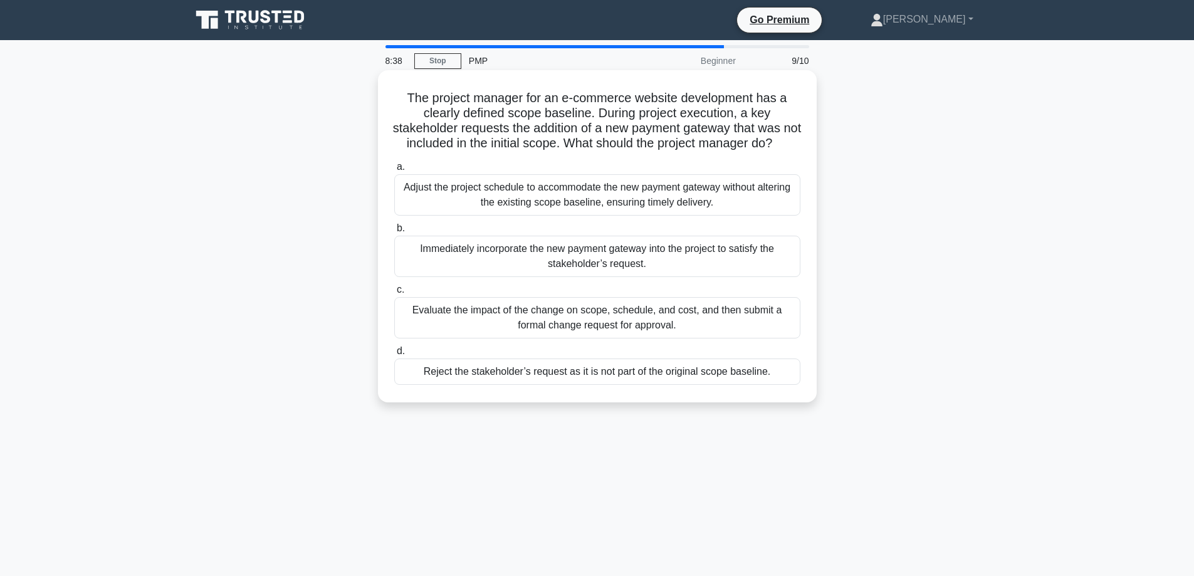
click at [646, 266] on div "Immediately incorporate the new payment gateway into the project to satisfy the…" at bounding box center [597, 256] width 406 height 41
click at [394, 233] on input "b. Immediately incorporate the new payment gateway into the project to satisfy …" at bounding box center [394, 228] width 0 height 8
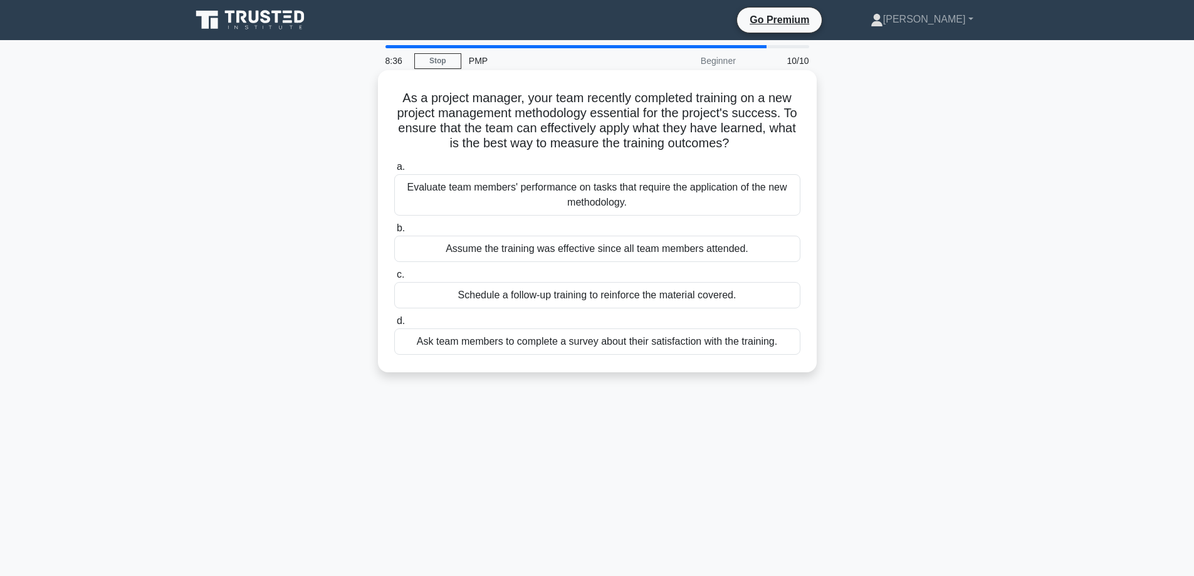
click at [622, 296] on div "Schedule a follow-up training to reinforce the material covered." at bounding box center [597, 295] width 406 height 26
click at [394, 279] on input "c. Schedule a follow-up training to reinforce the material covered." at bounding box center [394, 275] width 0 height 8
